Goal: Task Accomplishment & Management: Complete application form

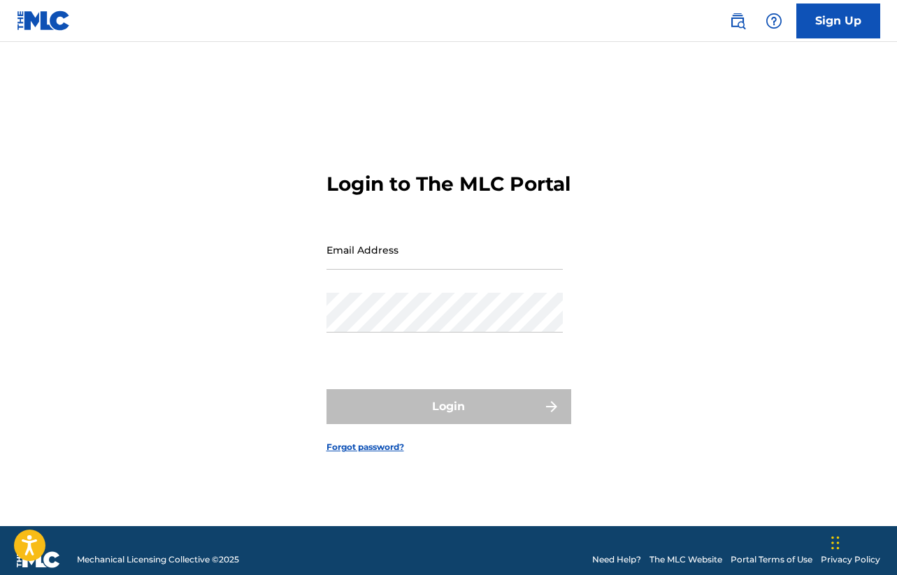
click at [438, 270] on input "Email Address" at bounding box center [444, 250] width 236 height 40
type input "[EMAIL_ADDRESS][DOMAIN_NAME]"
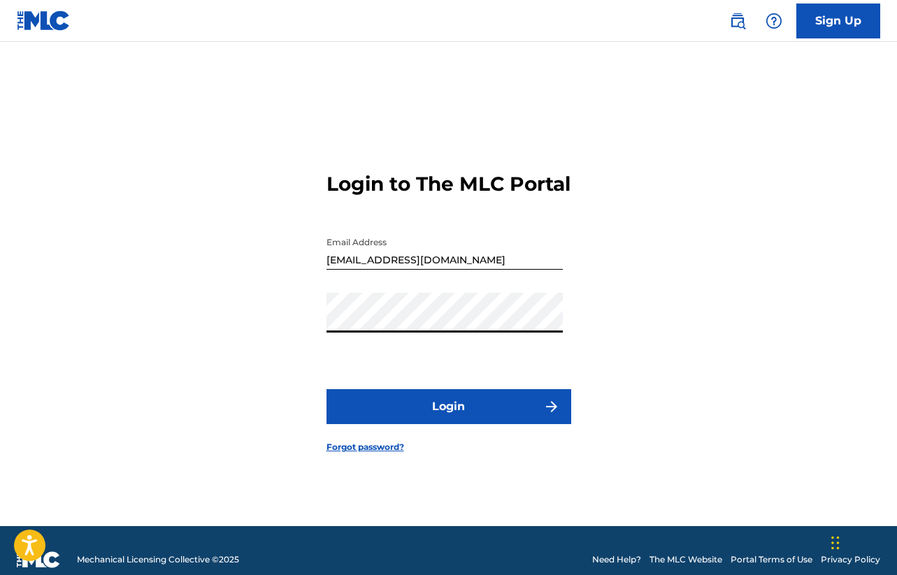
click at [423, 415] on button "Login" at bounding box center [448, 406] width 245 height 35
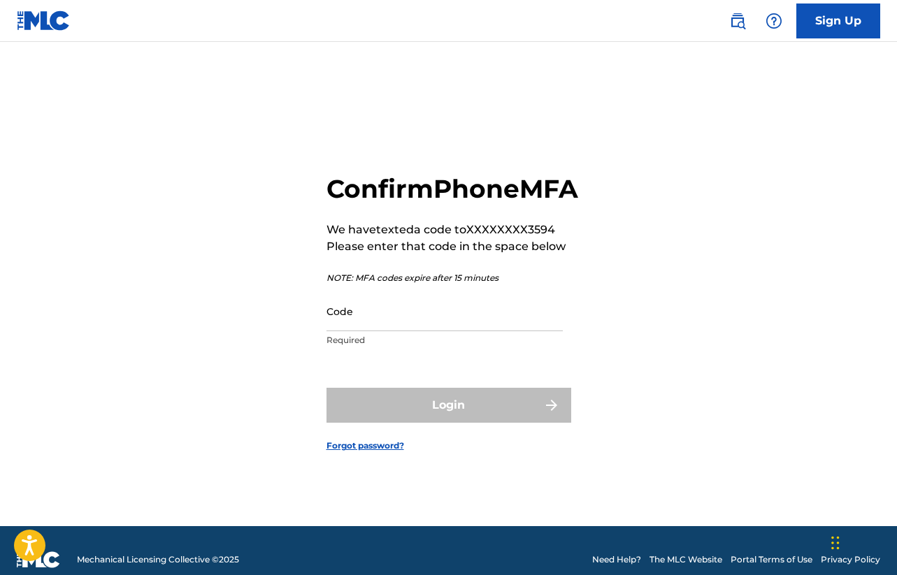
click at [395, 331] on input "Code" at bounding box center [444, 311] width 236 height 40
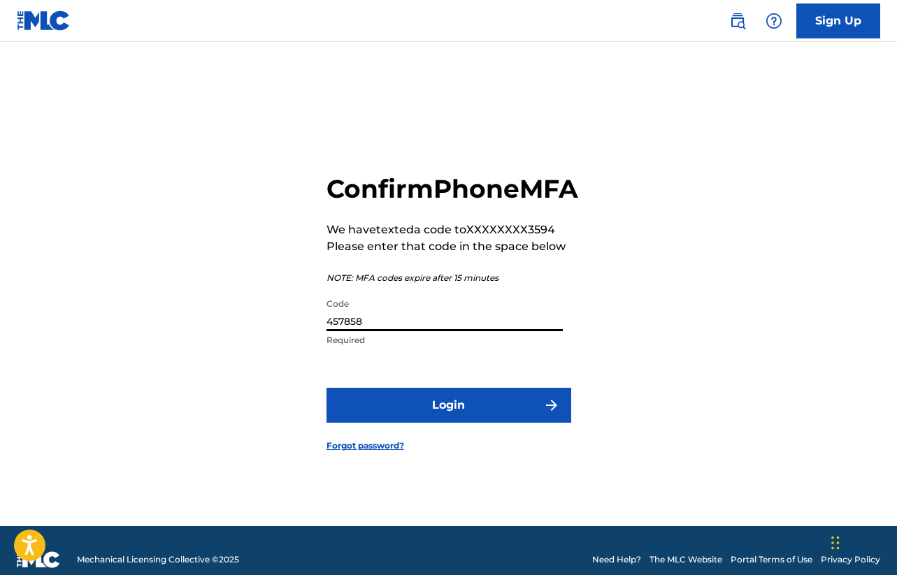
type input "457858"
click at [435, 423] on button "Login" at bounding box center [448, 405] width 245 height 35
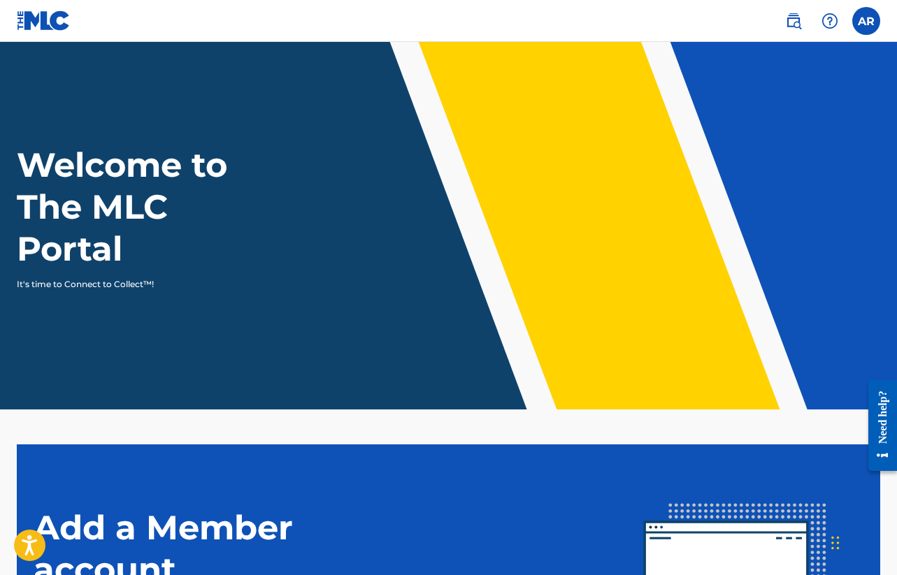
click at [865, 26] on label at bounding box center [866, 21] width 28 height 28
click at [866, 21] on input "AR [PERSON_NAME] [EMAIL_ADDRESS][DOMAIN_NAME] Notification Preferences Profile …" at bounding box center [866, 21] width 0 height 0
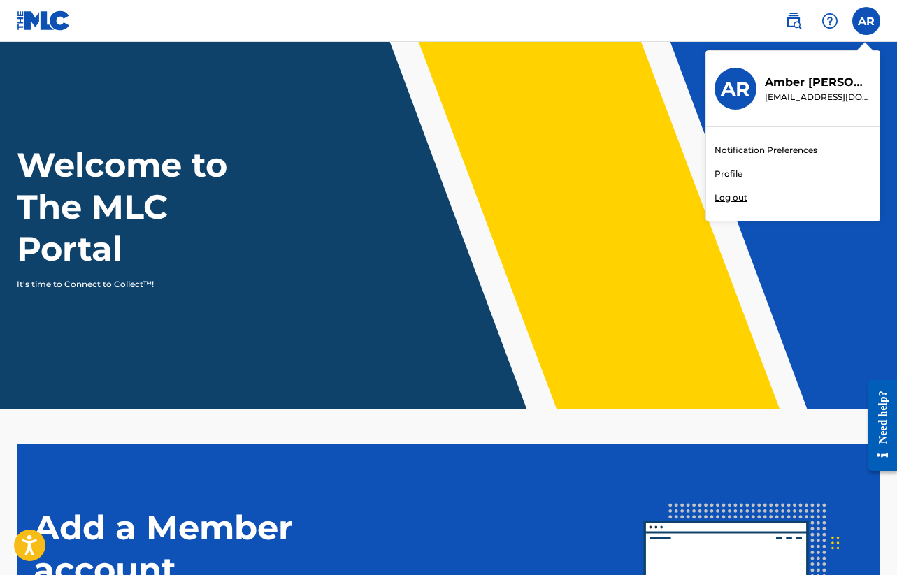
click at [742, 93] on h3 "AR" at bounding box center [735, 89] width 29 height 24
click at [866, 21] on input "AR [PERSON_NAME] [EMAIL_ADDRESS][DOMAIN_NAME] Notification Preferences Profile …" at bounding box center [866, 21] width 0 height 0
click at [800, 22] on img at bounding box center [793, 21] width 17 height 17
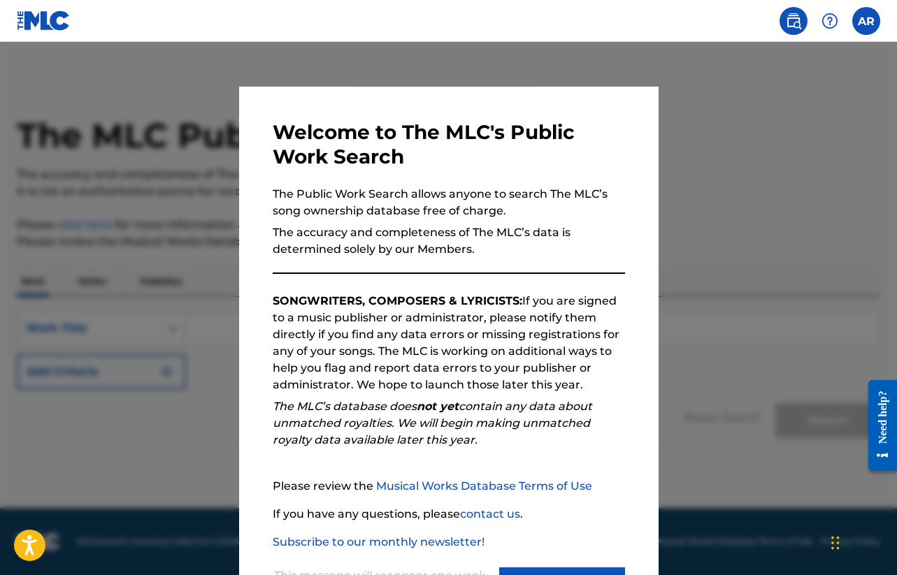
click at [775, 101] on div at bounding box center [448, 329] width 897 height 575
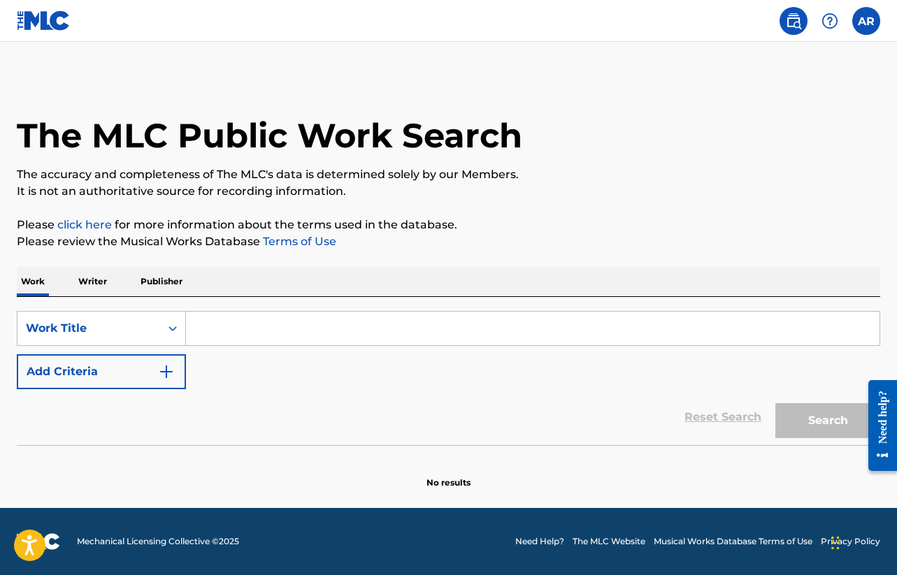
click at [103, 273] on p "Writer" at bounding box center [92, 281] width 37 height 29
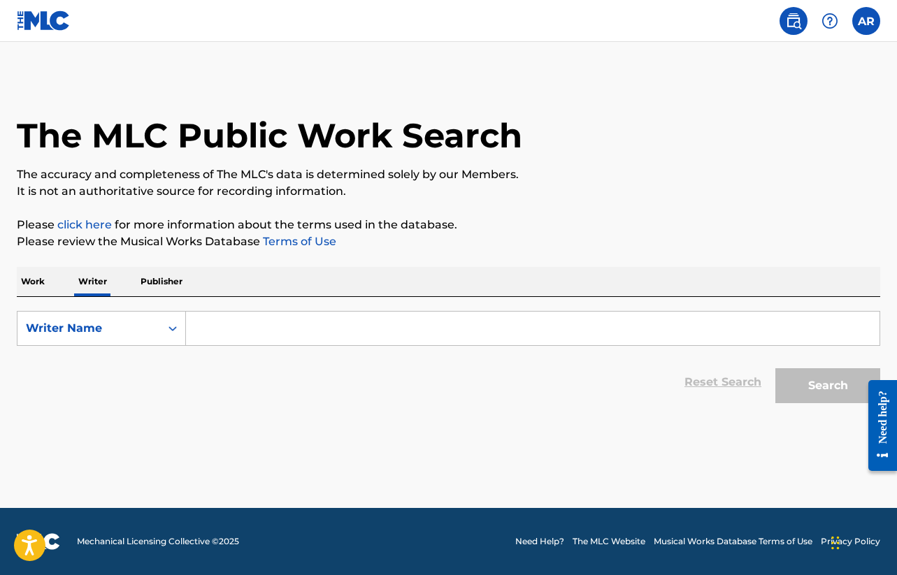
click at [161, 282] on p "Publisher" at bounding box center [161, 281] width 50 height 29
click at [38, 284] on p "Work" at bounding box center [33, 281] width 32 height 29
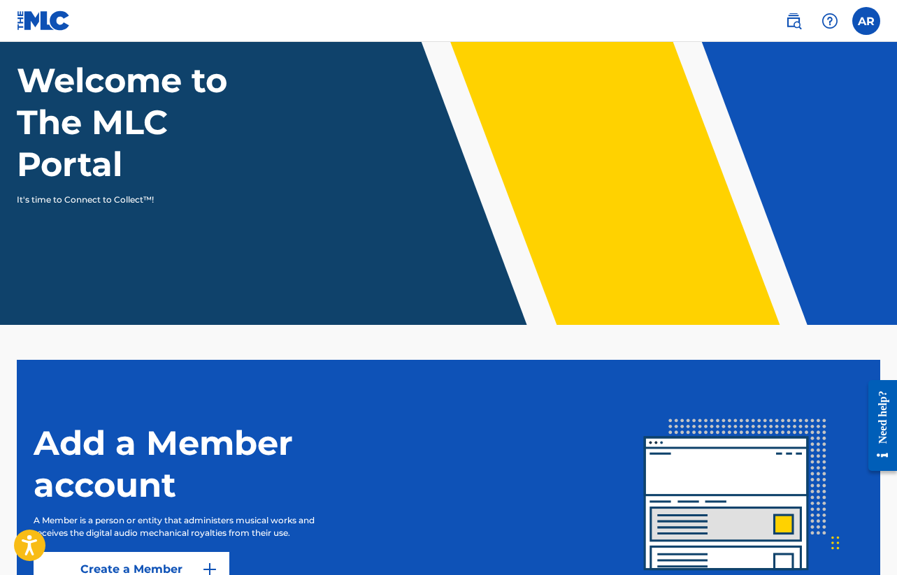
scroll to position [226, 0]
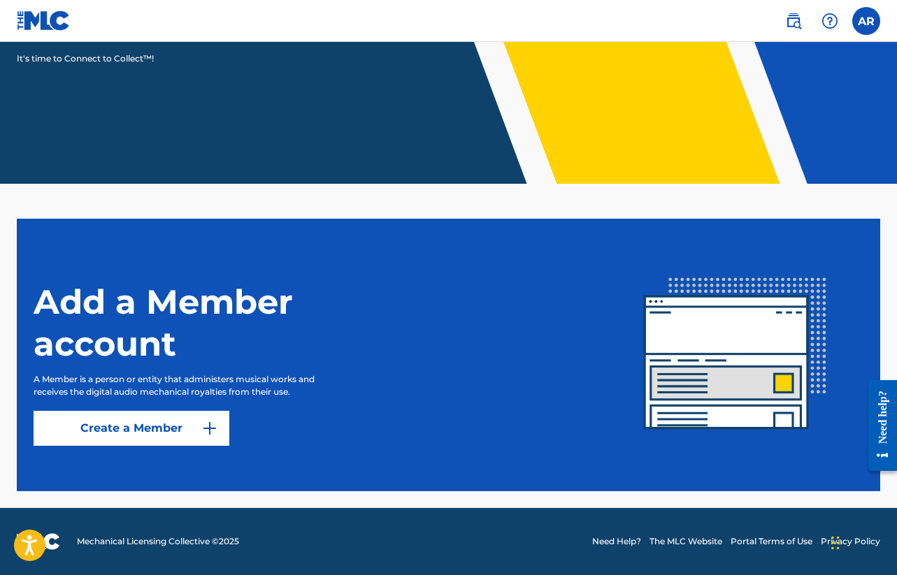
click at [152, 431] on link "Create a Member" at bounding box center [132, 428] width 196 height 35
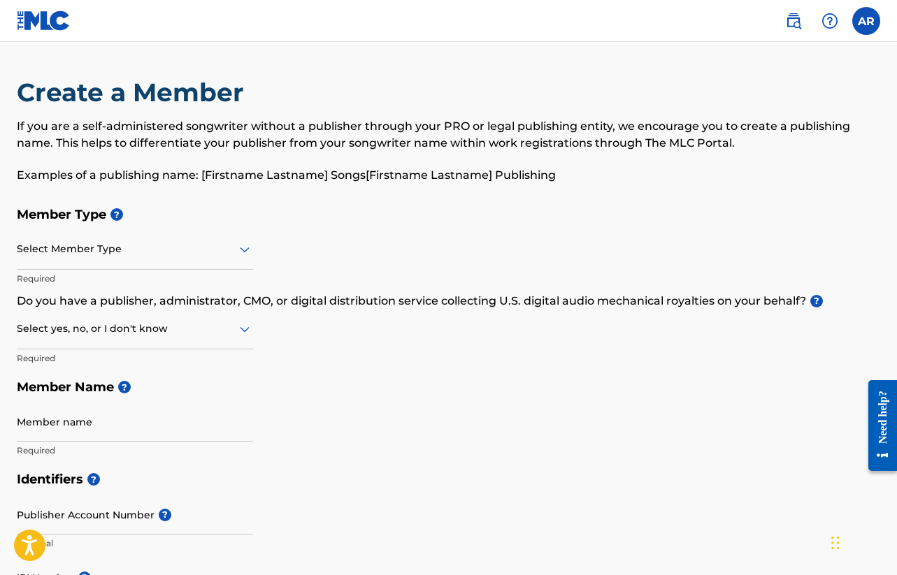
scroll to position [1, 0]
click at [189, 256] on div at bounding box center [135, 248] width 236 height 17
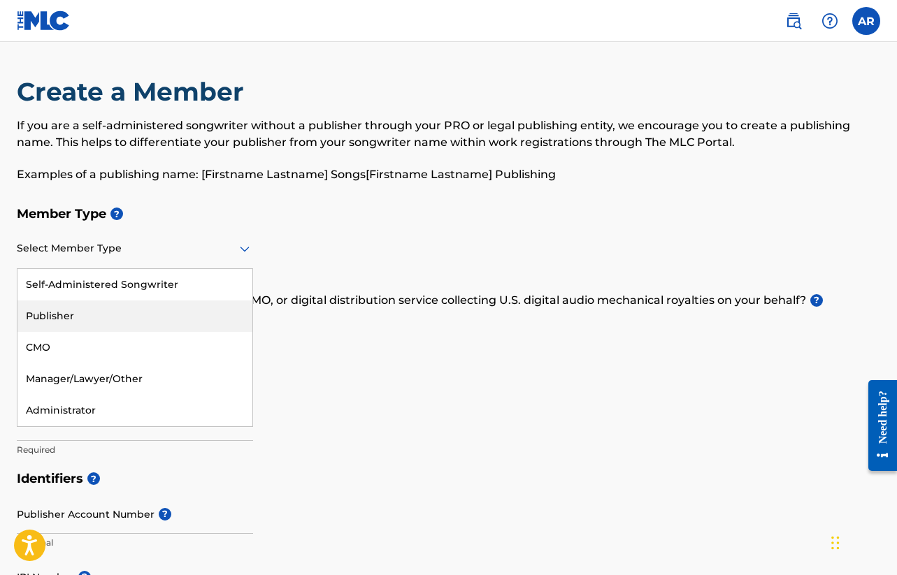
click at [412, 362] on div "Member Type ? Publisher, 2 of 5. 5 results available. Use Up and Down to choose…" at bounding box center [448, 331] width 863 height 265
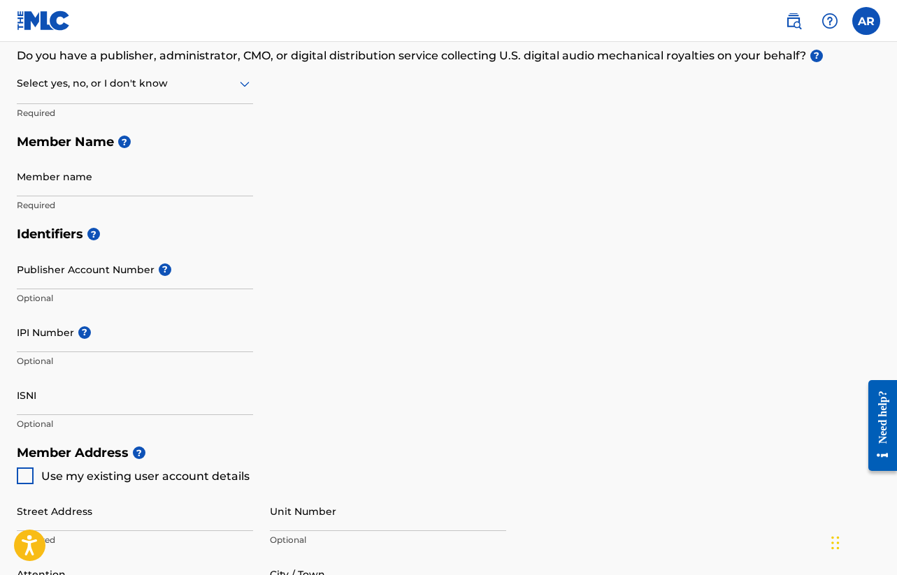
scroll to position [245, 0]
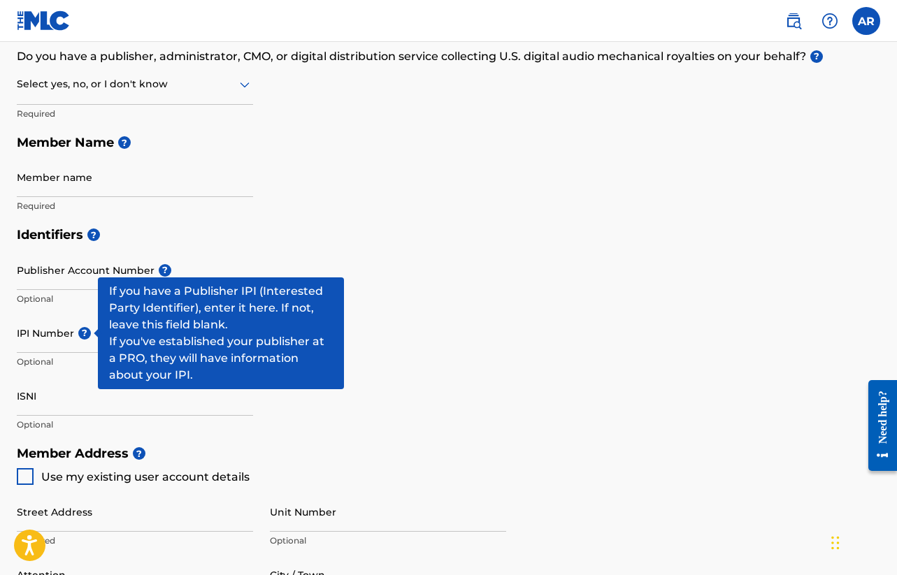
click at [85, 333] on span "?" at bounding box center [84, 333] width 13 height 13
click at [85, 333] on input "IPI Number ?" at bounding box center [135, 333] width 236 height 40
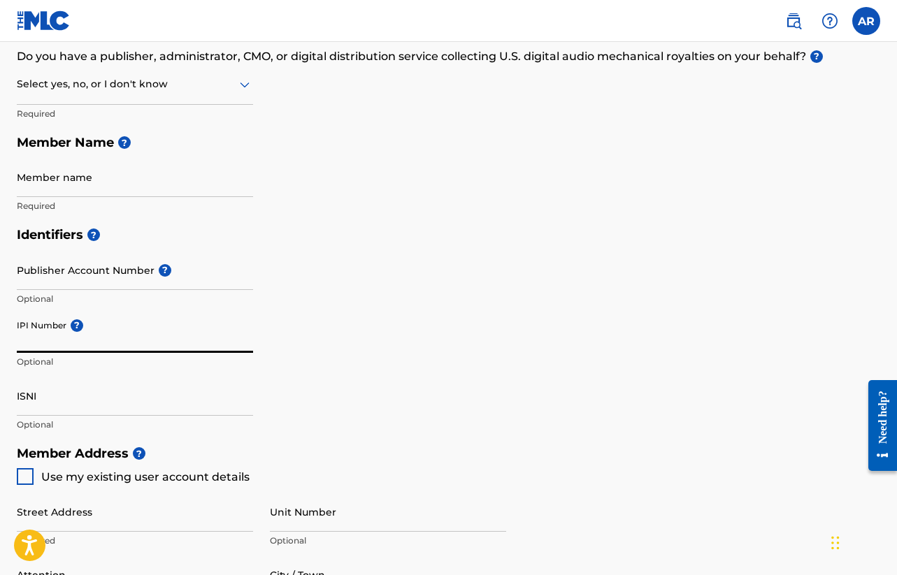
click at [85, 333] on input "IPI Number ?" at bounding box center [135, 333] width 236 height 40
click at [31, 391] on input "ISNI" at bounding box center [135, 396] width 236 height 40
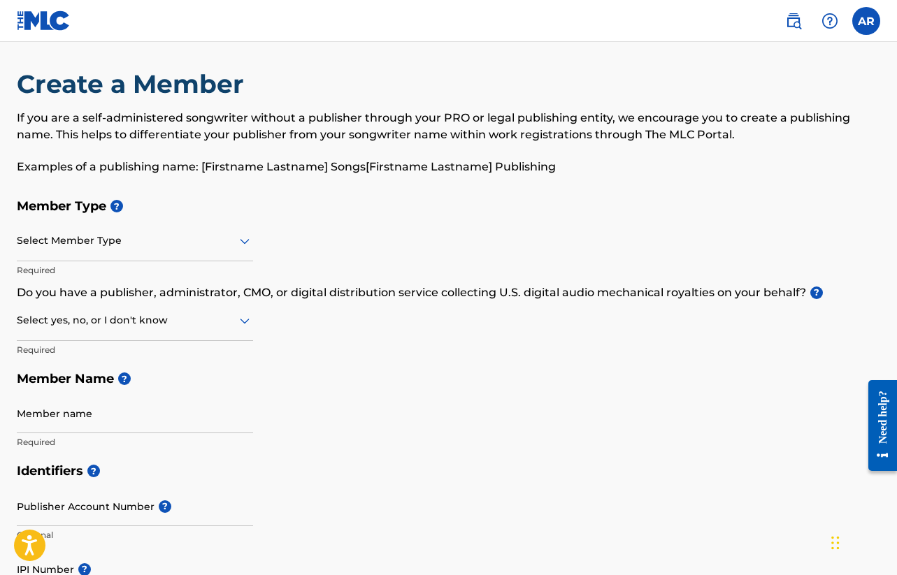
scroll to position [0, 0]
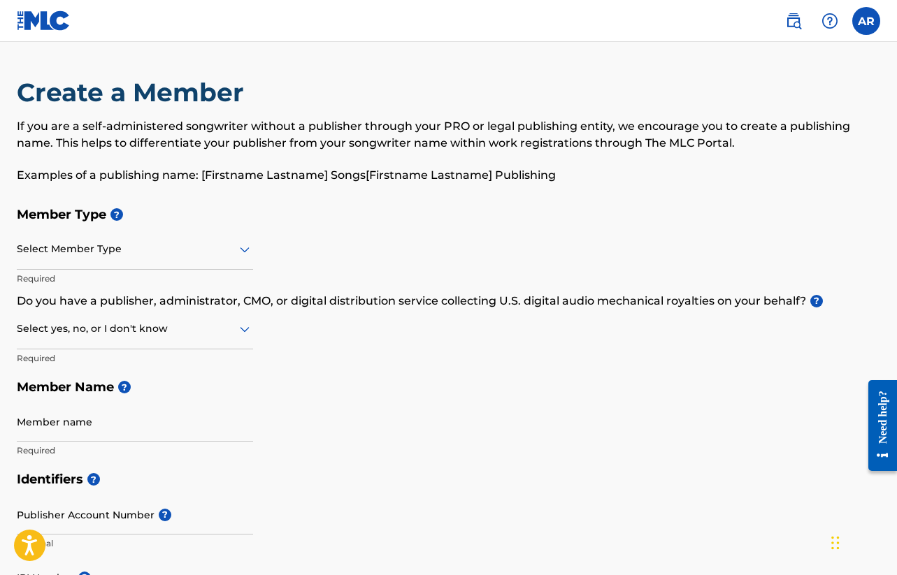
click at [89, 247] on div at bounding box center [135, 248] width 236 height 17
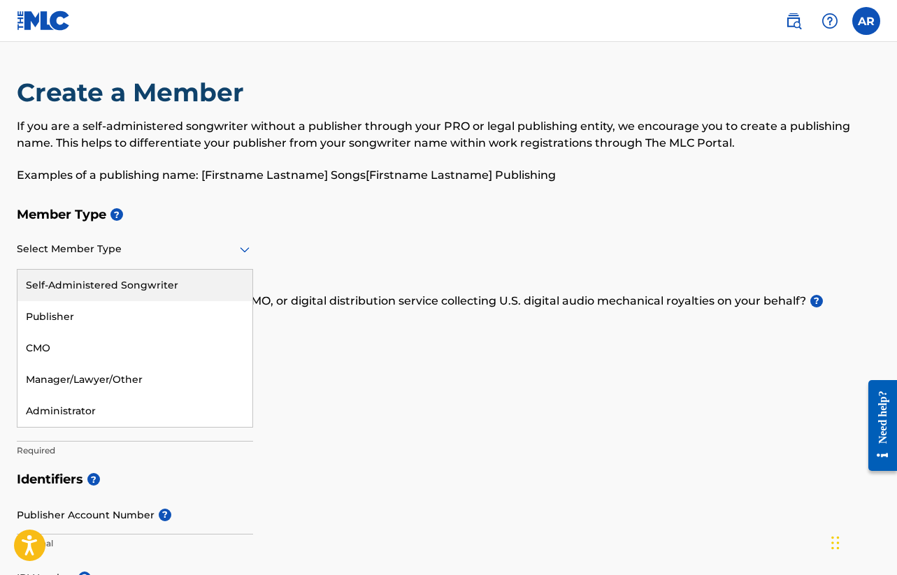
click at [82, 283] on div "Self-Administered Songwriter" at bounding box center [134, 285] width 235 height 31
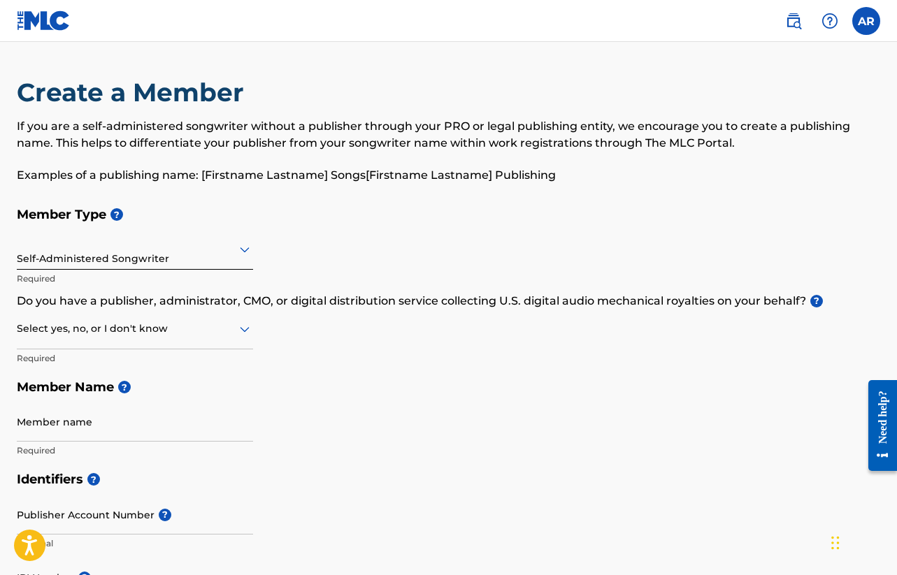
click at [317, 367] on div "Member Type ? Self-Administered Songwriter Required Do you have a publisher, ad…" at bounding box center [448, 332] width 863 height 265
click at [215, 335] on div at bounding box center [135, 328] width 236 height 17
click at [393, 333] on div "Member Type ? Self-Administered Songwriter Required Do you have a publisher, ad…" at bounding box center [448, 332] width 863 height 265
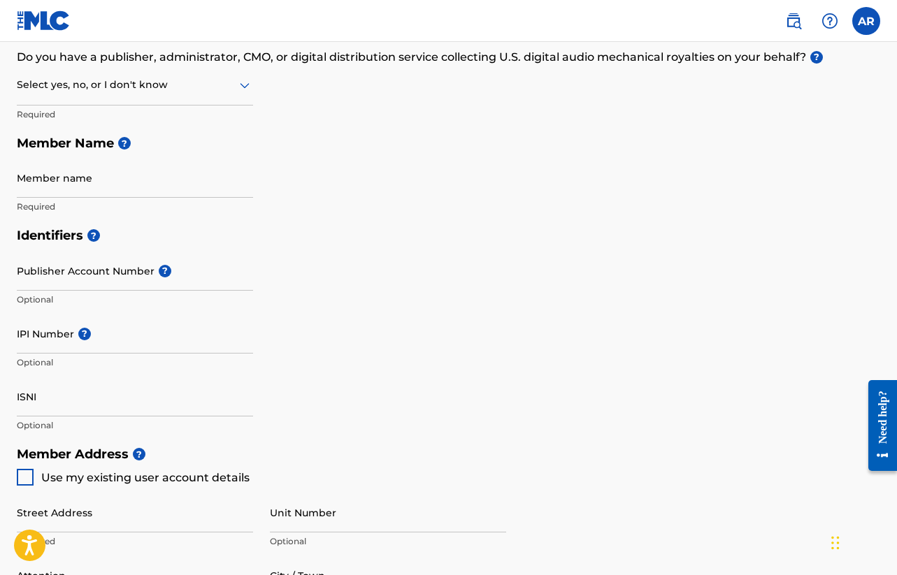
scroll to position [245, 0]
click at [205, 87] on div at bounding box center [135, 83] width 236 height 17
click at [170, 113] on div "Yes" at bounding box center [134, 120] width 235 height 31
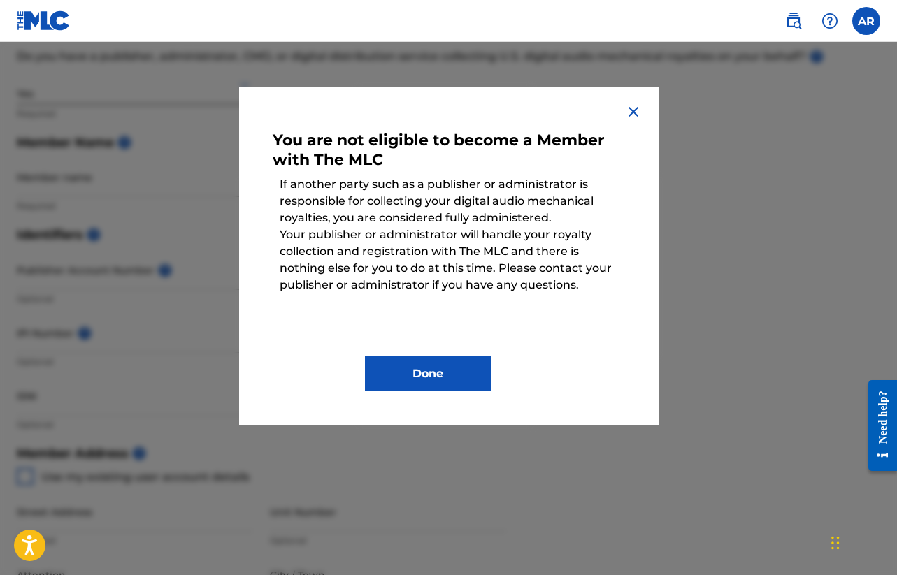
click at [634, 104] on img at bounding box center [633, 111] width 17 height 17
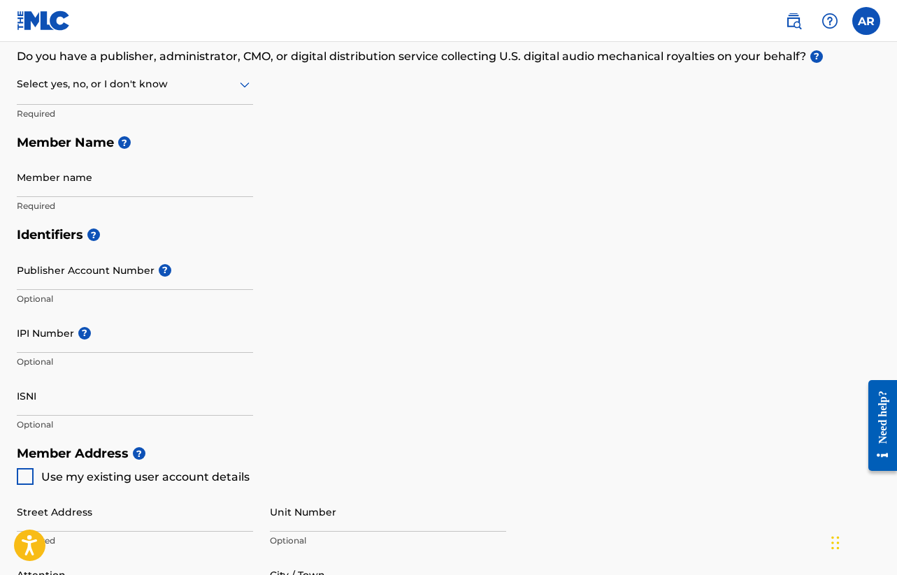
click at [222, 99] on div "Select yes, no, or I don't know" at bounding box center [135, 85] width 236 height 40
click at [173, 147] on div "No" at bounding box center [134, 151] width 235 height 31
click at [140, 98] on div "No" at bounding box center [135, 84] width 236 height 34
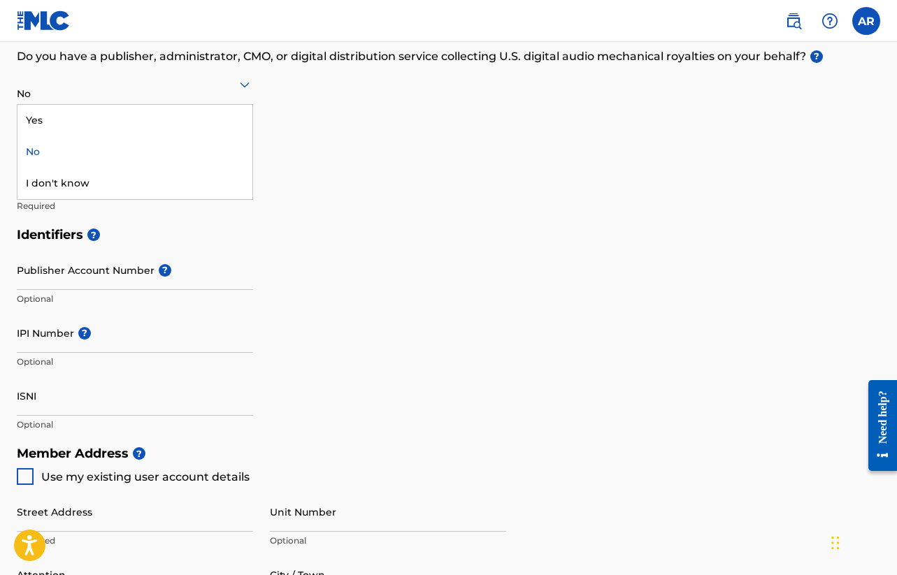
click at [89, 153] on div "No" at bounding box center [134, 151] width 235 height 31
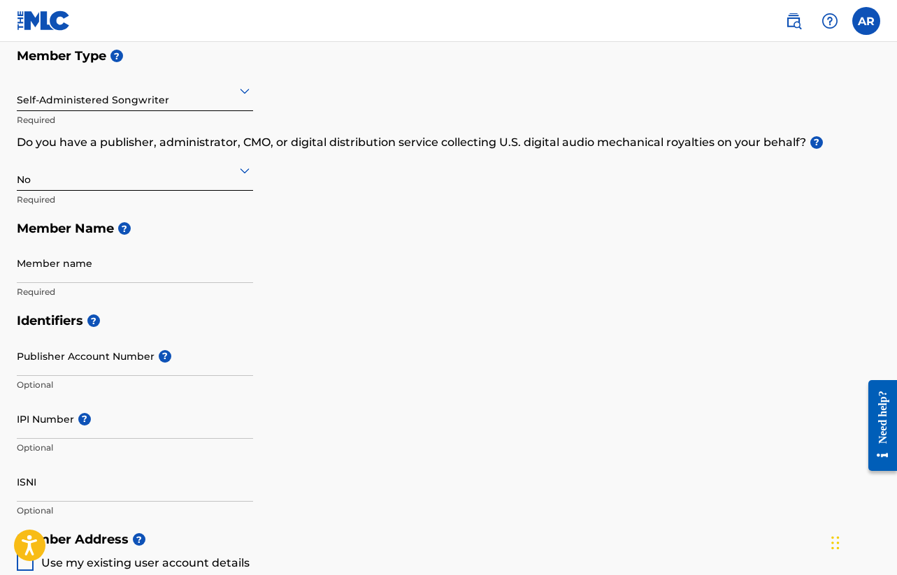
scroll to position [134, 0]
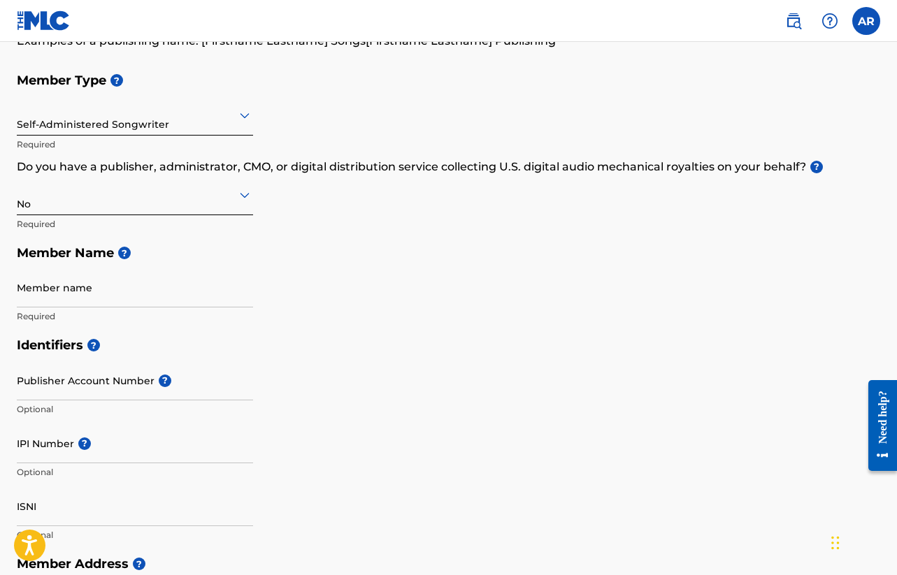
click at [197, 119] on div at bounding box center [135, 114] width 236 height 17
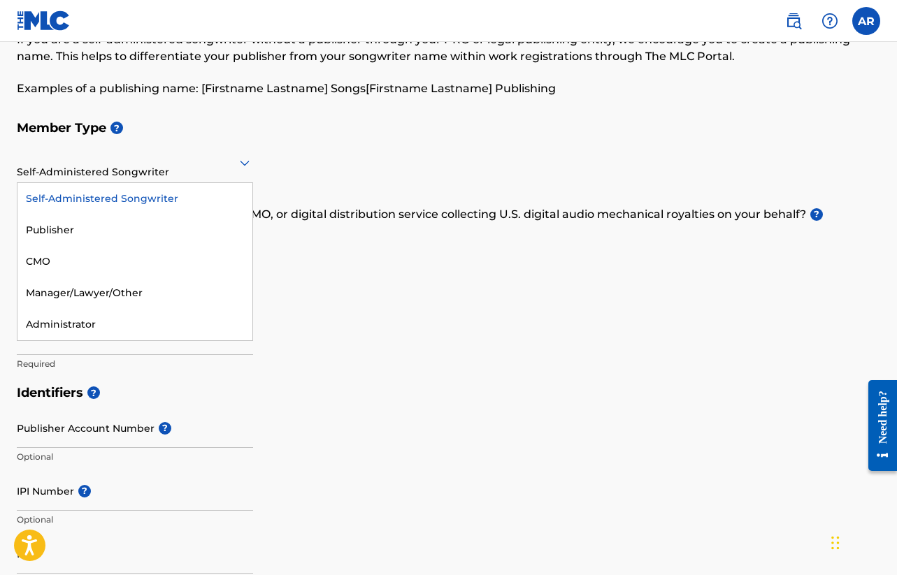
scroll to position [86, 0]
click at [195, 203] on div "Self-Administered Songwriter" at bounding box center [134, 199] width 235 height 31
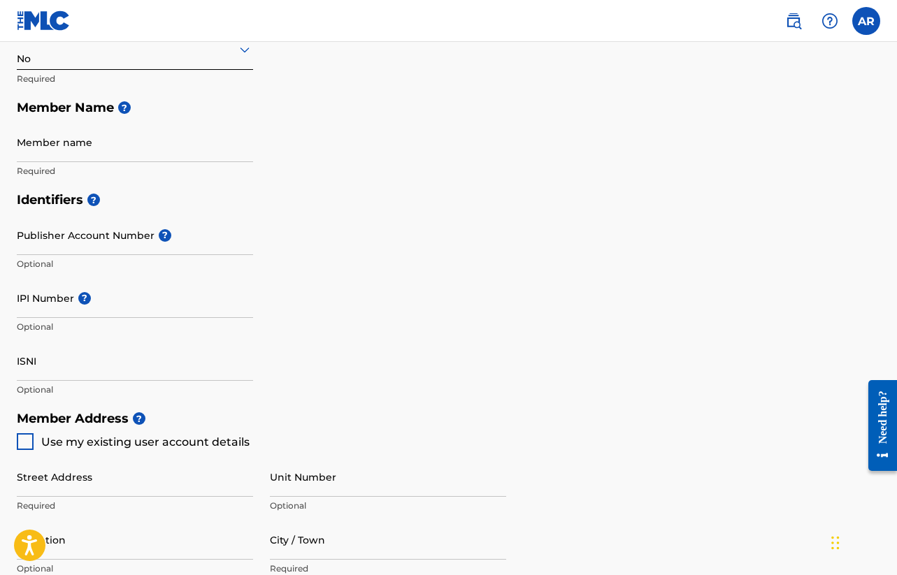
scroll to position [284, 0]
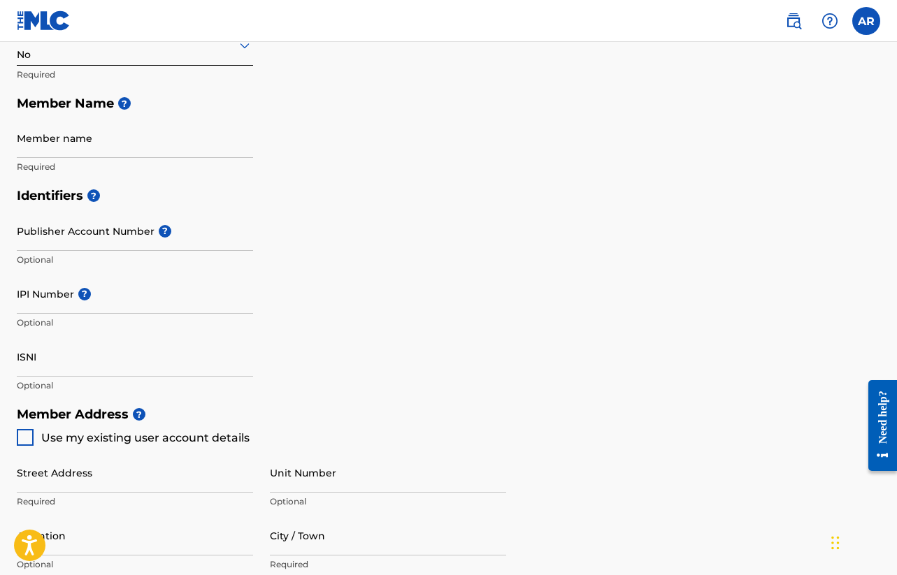
click at [94, 139] on input "Member name" at bounding box center [135, 138] width 236 height 40
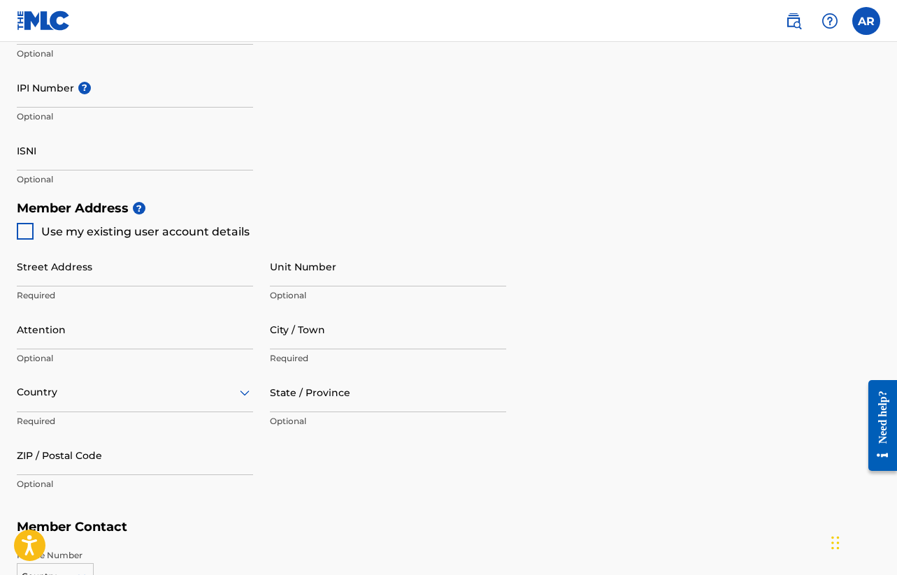
scroll to position [521, 0]
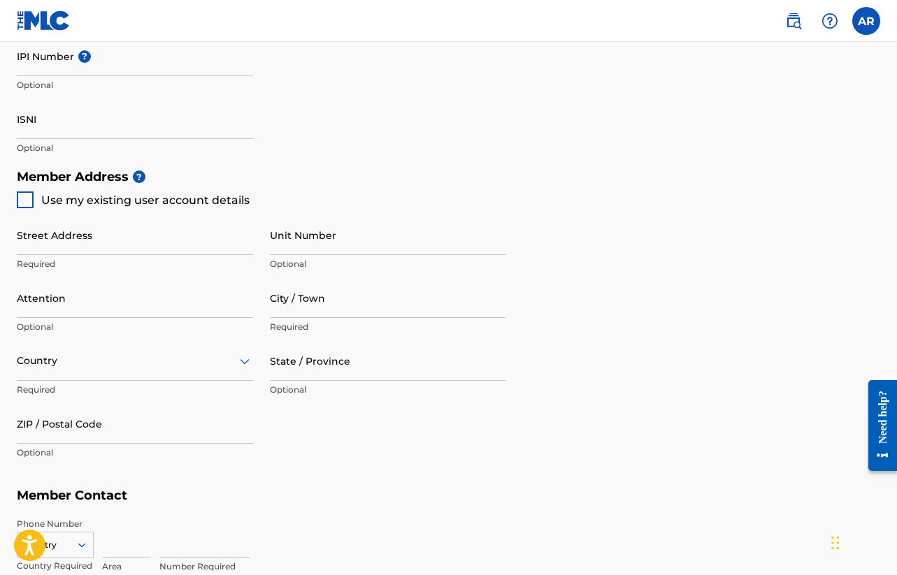
type input "[PERSON_NAME] Publishing"
click at [22, 196] on div at bounding box center [25, 199] width 17 height 17
type input "[STREET_ADDRESS]"
type input "[GEOGRAPHIC_DATA]"
type input "90015"
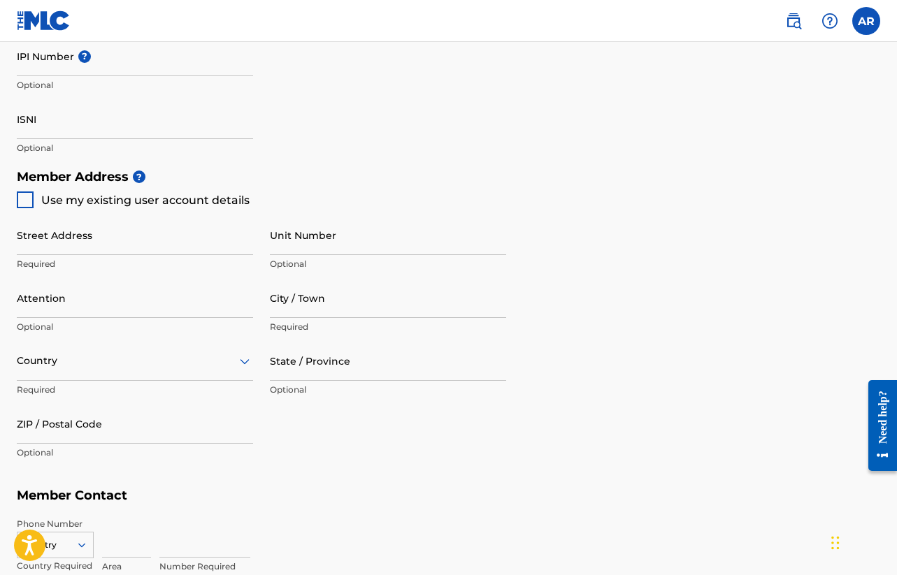
type input "321"
type input "2773594"
type input "[EMAIL_ADDRESS][DOMAIN_NAME]"
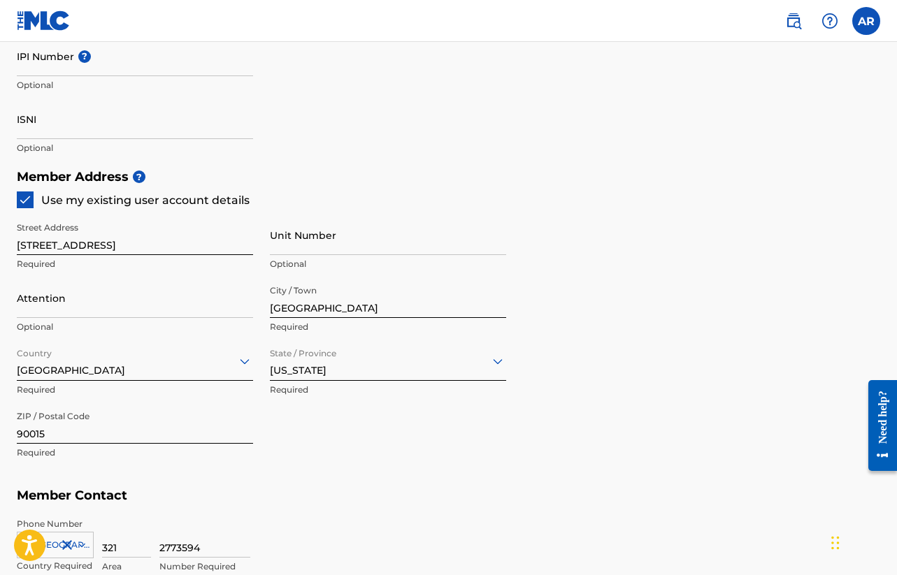
click at [29, 194] on img at bounding box center [25, 200] width 14 height 14
click at [62, 248] on input "[STREET_ADDRESS]" at bounding box center [135, 235] width 236 height 40
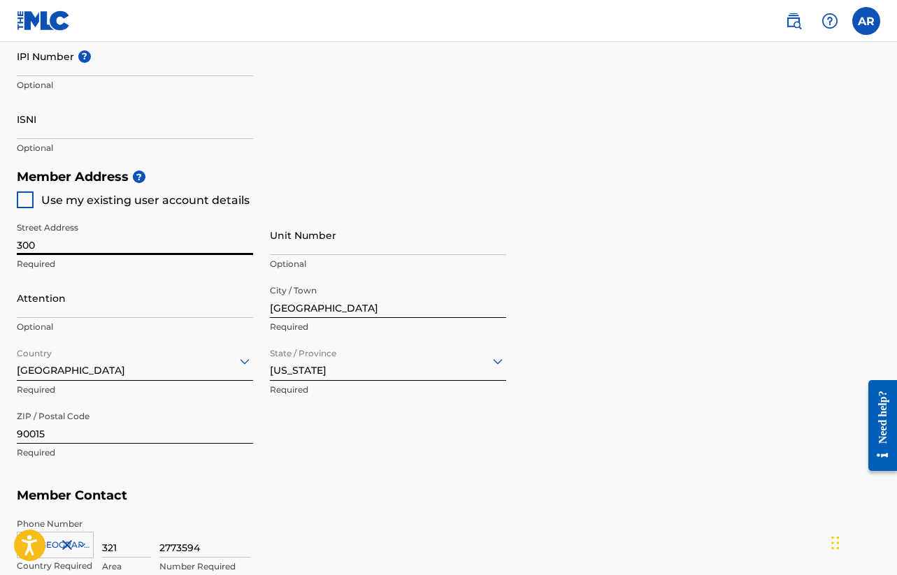
type input "[STREET_ADDRESS]"
click at [343, 252] on input "Unit Number" at bounding box center [388, 235] width 236 height 40
click at [188, 242] on input "[STREET_ADDRESS]" at bounding box center [135, 235] width 236 height 40
drag, startPoint x: 188, startPoint y: 242, endPoint x: 139, endPoint y: 243, distance: 48.9
click at [139, 243] on input "[STREET_ADDRESS]" at bounding box center [135, 235] width 236 height 40
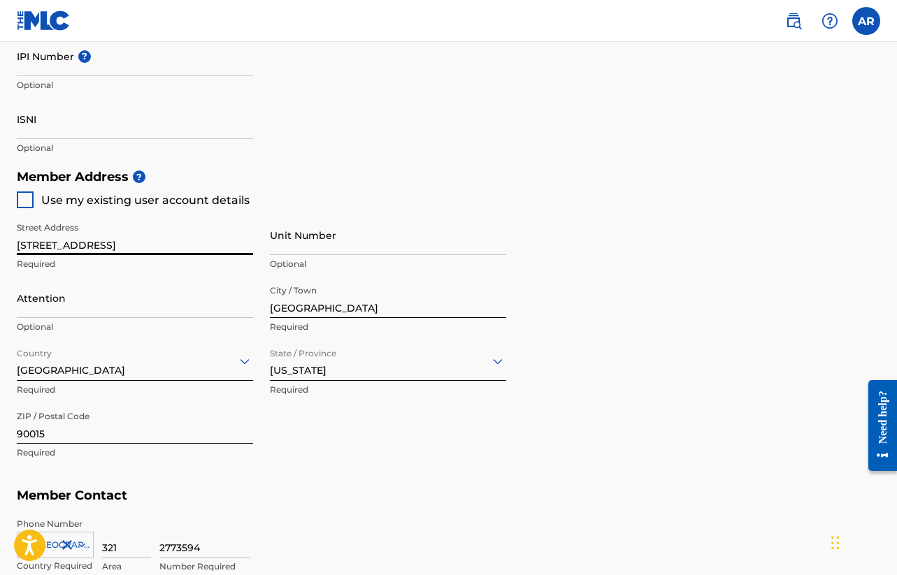
click at [298, 245] on input "Unit Number" at bounding box center [388, 235] width 236 height 40
paste input "53012"
type input "53012"
click at [172, 244] on input "[STREET_ADDRESS]" at bounding box center [135, 235] width 236 height 40
type input "[STREET_ADDRESS]"
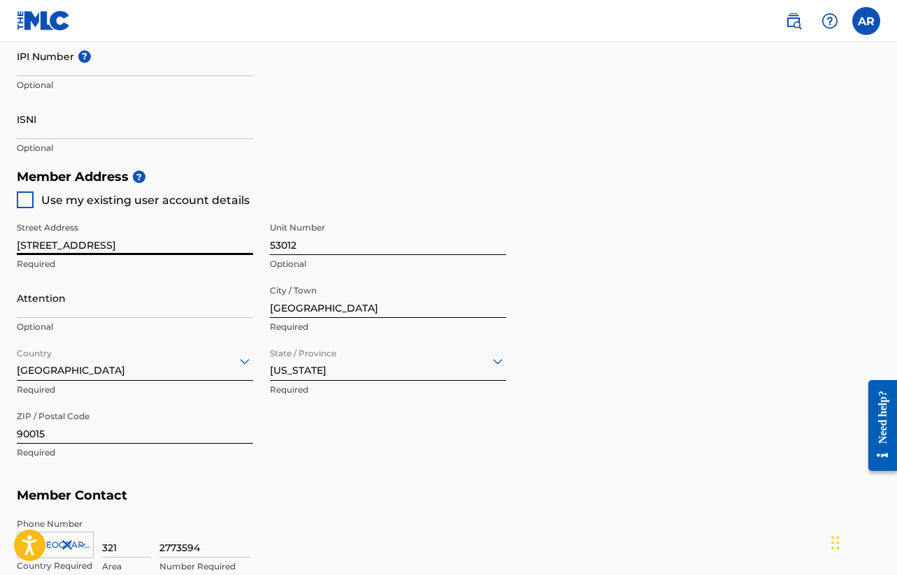
click at [49, 308] on input "Attention" at bounding box center [135, 298] width 236 height 40
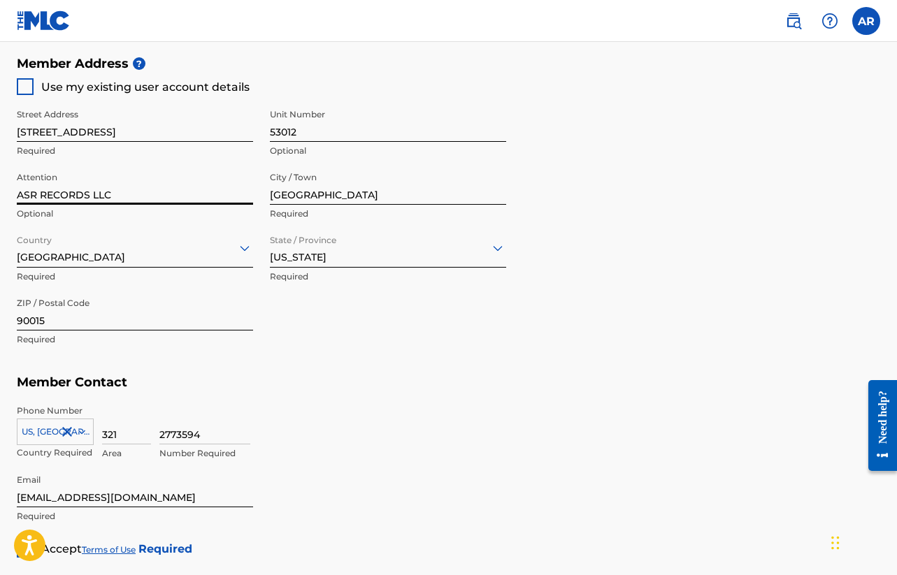
scroll to position [649, 0]
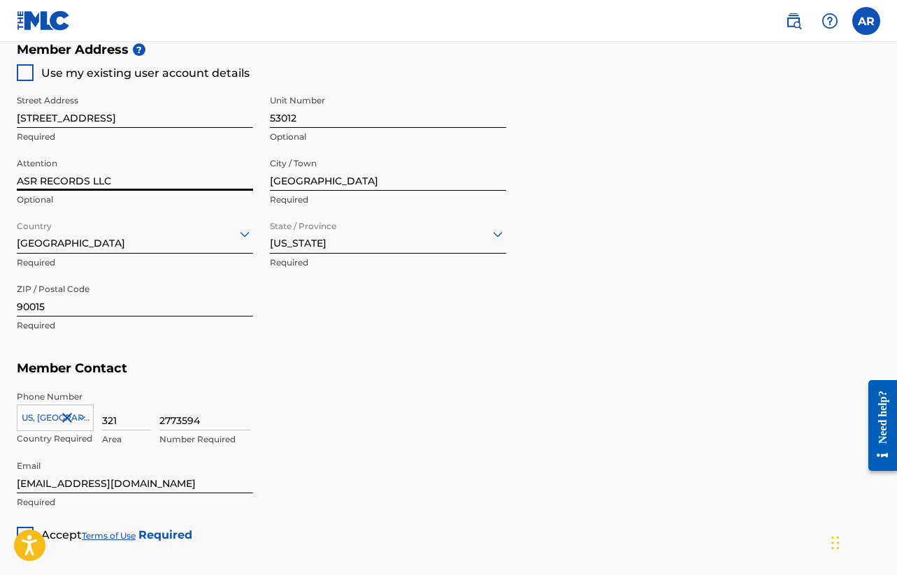
type input "ASR RECORDS LLC"
click at [113, 308] on input "90015" at bounding box center [135, 297] width 236 height 40
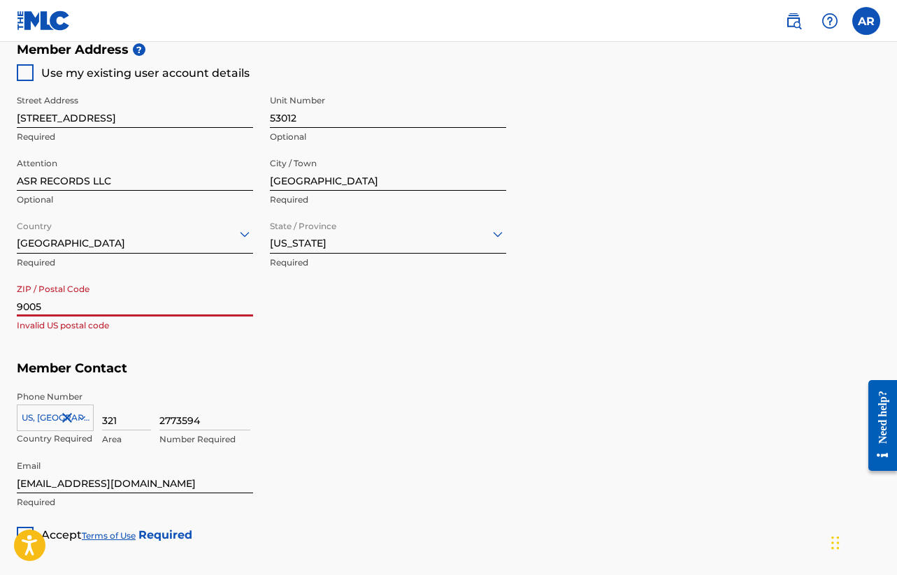
type input "90053"
type input "[GEOGRAPHIC_DATA]"
type input "CA"
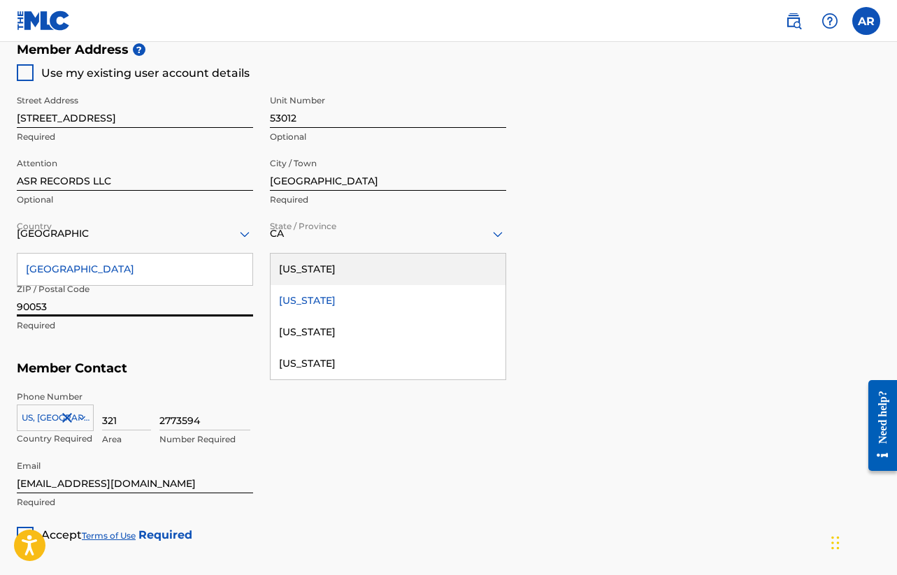
click at [252, 349] on div "Member Address ? Use my existing user account details Street Address [STREET_AD…" at bounding box center [448, 194] width 863 height 319
click at [699, 304] on div "Member Address ? Use my existing user account details Street Address [STREET_AD…" at bounding box center [448, 194] width 863 height 319
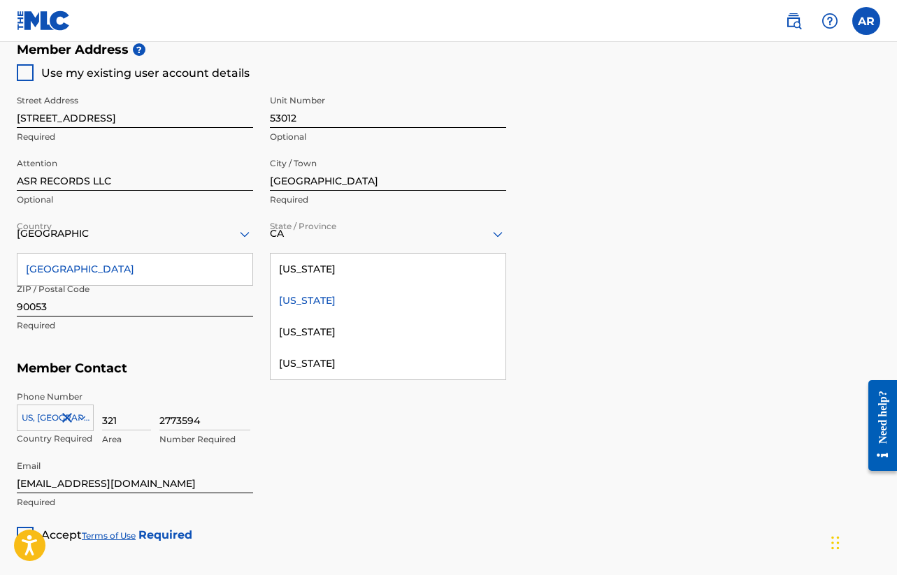
click at [287, 312] on div "[US_STATE]" at bounding box center [387, 300] width 235 height 31
click at [154, 266] on div "[GEOGRAPHIC_DATA]" at bounding box center [134, 269] width 235 height 31
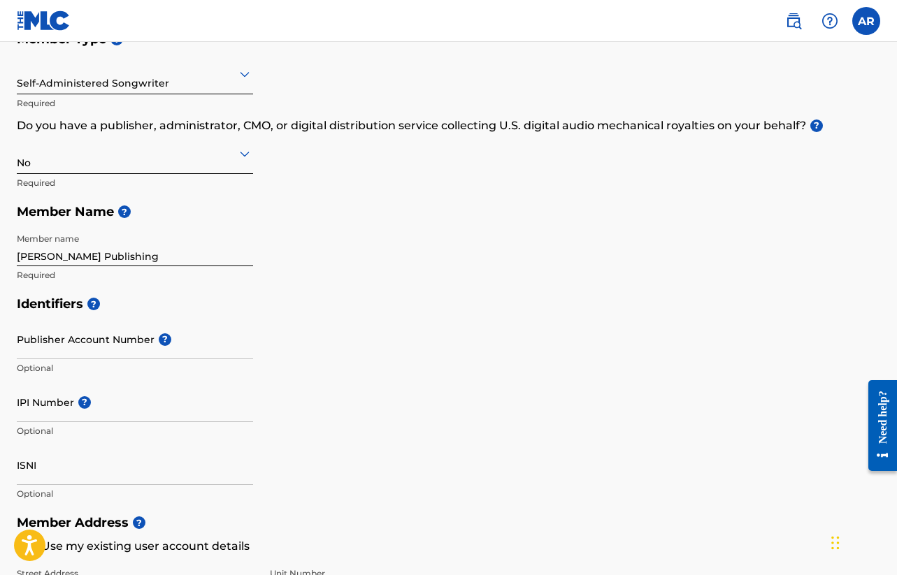
scroll to position [0, 0]
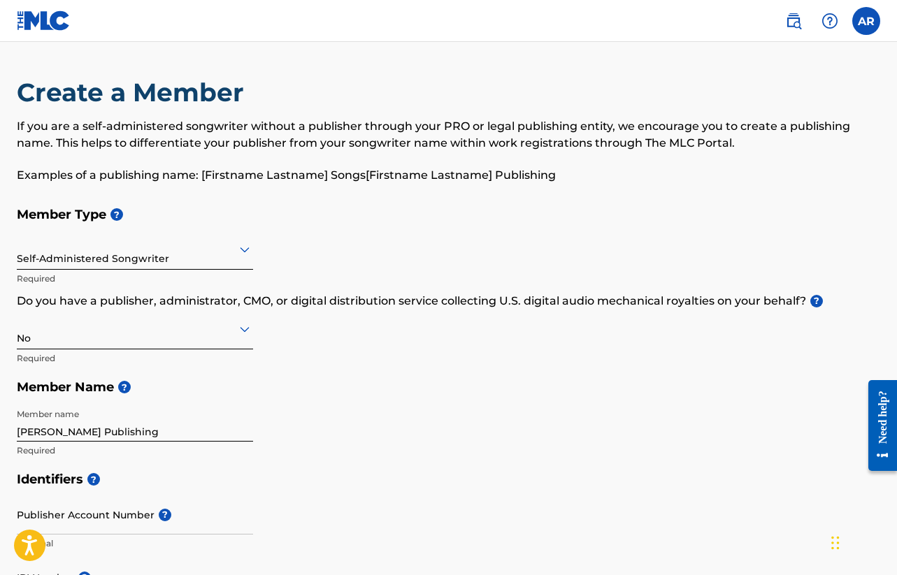
click at [147, 266] on div "Self-Administered Songwriter" at bounding box center [135, 250] width 236 height 40
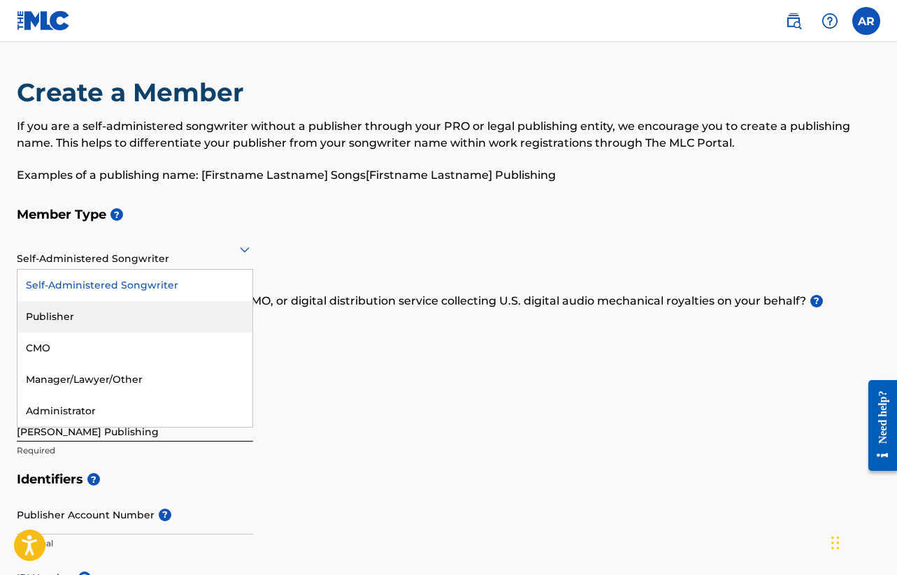
click at [119, 317] on div "Publisher" at bounding box center [134, 316] width 235 height 31
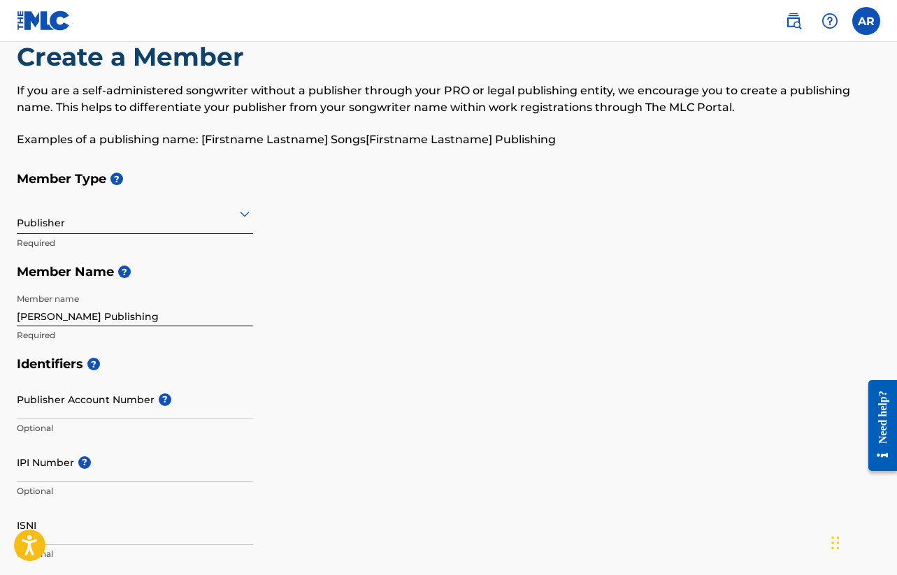
scroll to position [37, 0]
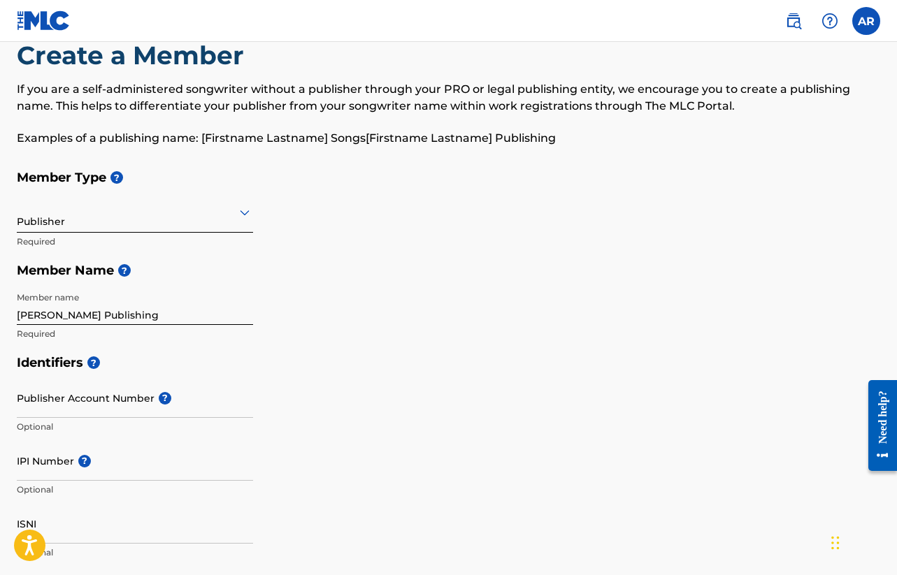
click at [211, 219] on div at bounding box center [135, 211] width 236 height 17
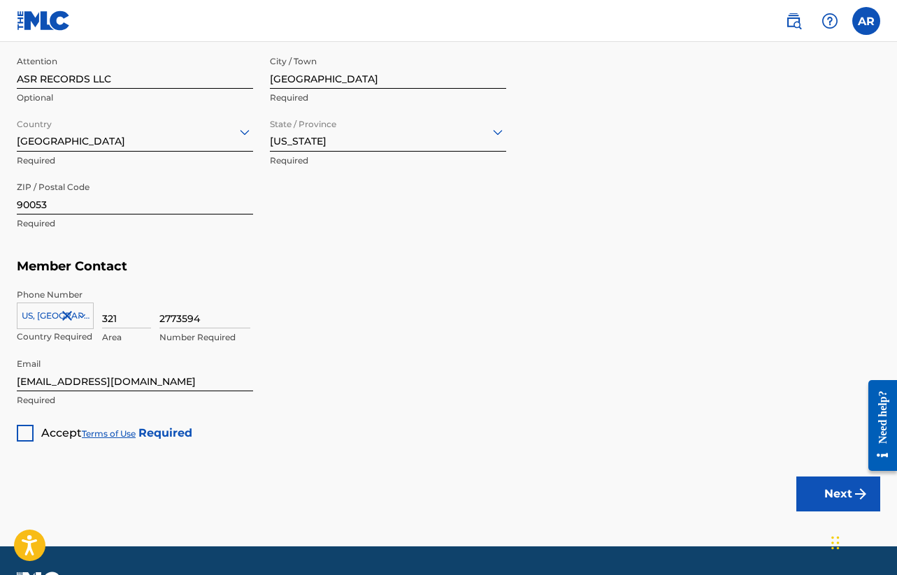
scroll to position [705, 0]
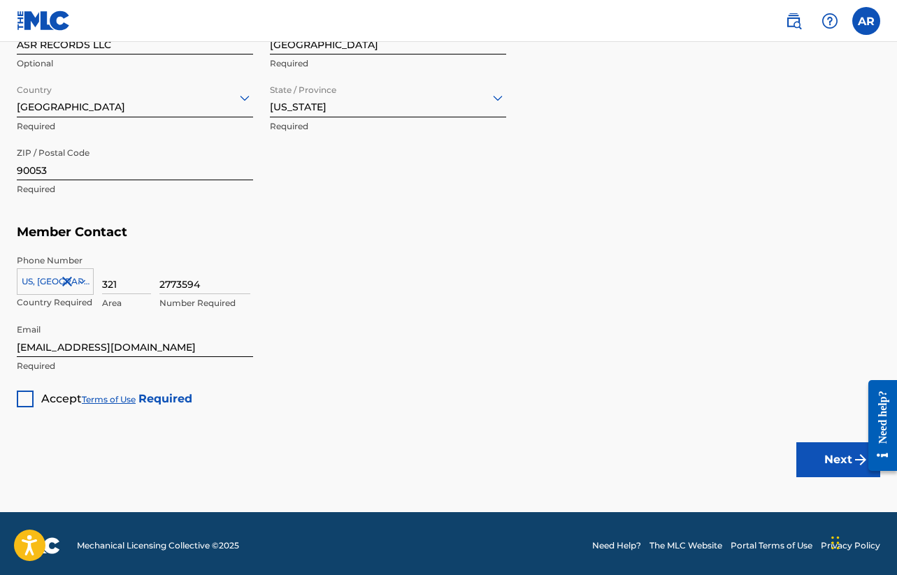
click at [99, 353] on input "[EMAIL_ADDRESS][DOMAIN_NAME]" at bounding box center [135, 337] width 236 height 40
type input "[EMAIL_ADDRESS][DOMAIN_NAME]"
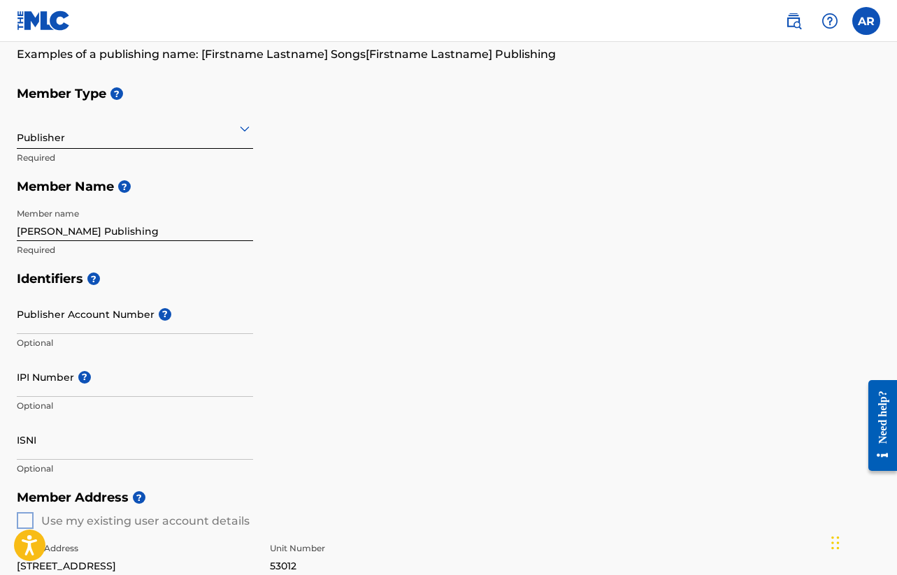
scroll to position [126, 0]
